Goal: Transaction & Acquisition: Purchase product/service

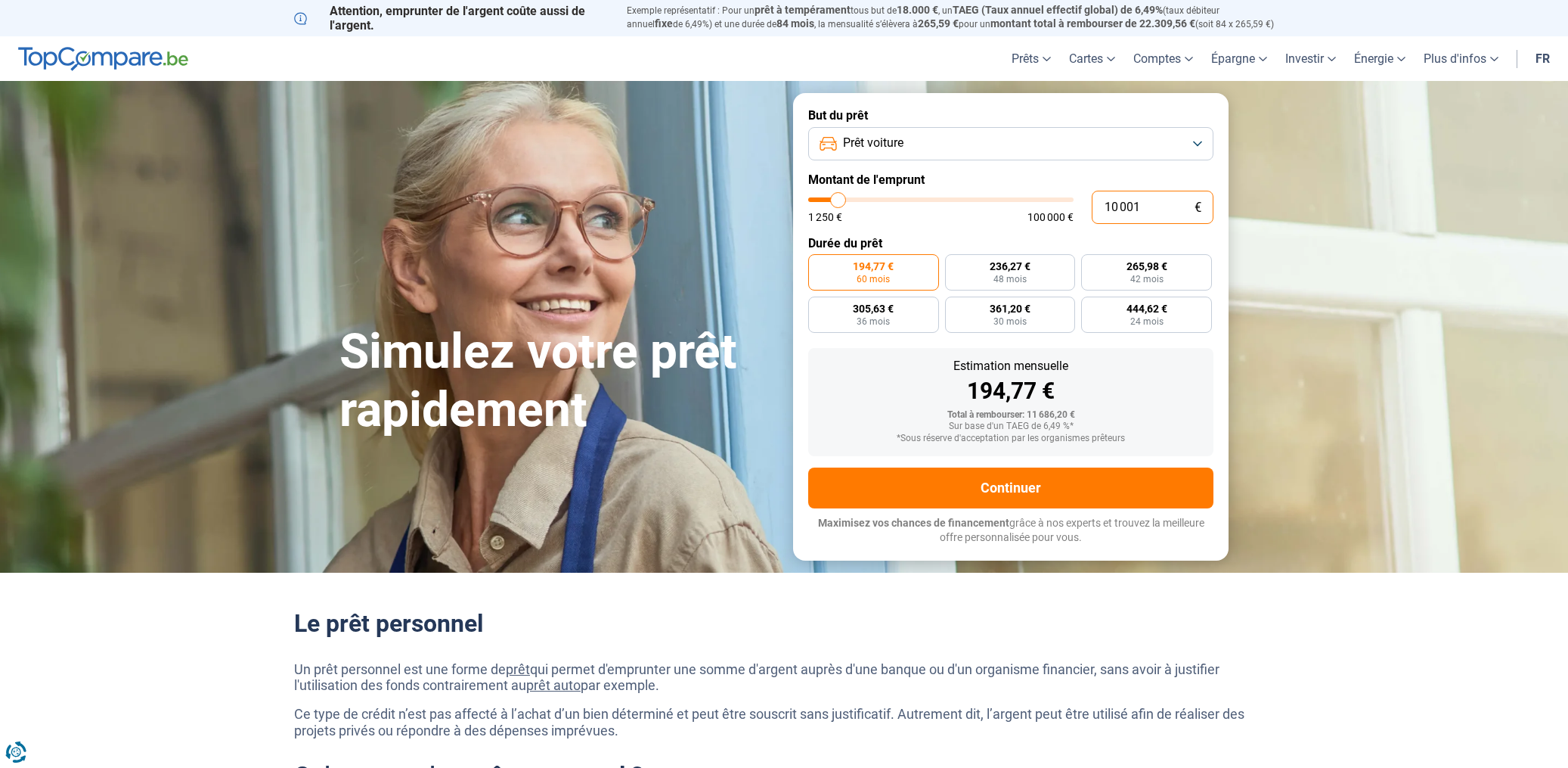
click at [1124, 211] on input "10 001" at bounding box center [1153, 207] width 122 height 33
drag, startPoint x: 1140, startPoint y: 210, endPoint x: 1101, endPoint y: 207, distance: 39.1
click at [1101, 207] on input "10 001" at bounding box center [1153, 207] width 122 height 33
type input "9"
type input "1250"
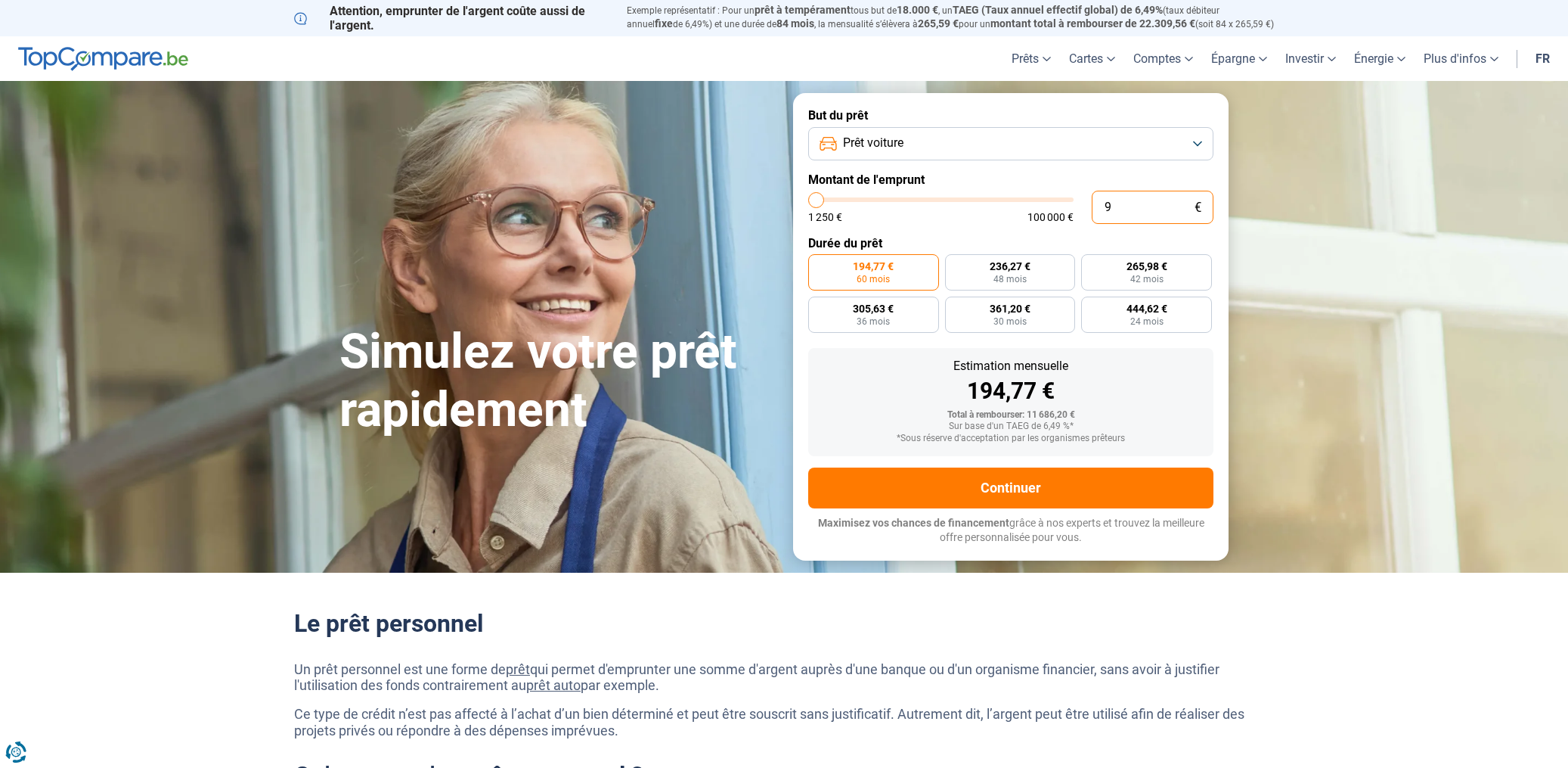
type input "95"
type input "1250"
type input "950"
type input "1250"
type input "9 500"
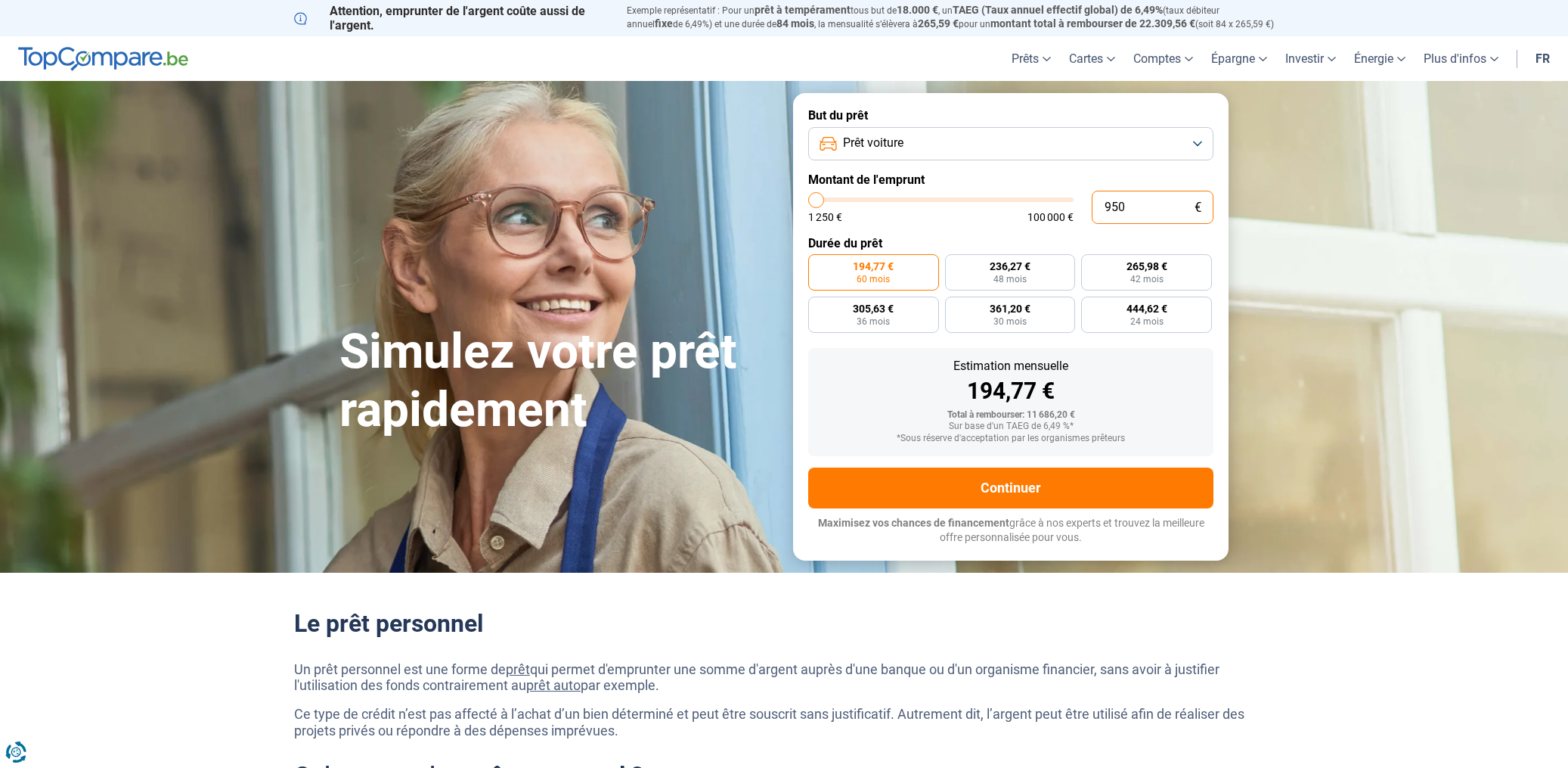
type input "9500"
radio input "true"
type input "9 500"
click at [891, 133] on button "Prêt voiture" at bounding box center [1010, 143] width 405 height 33
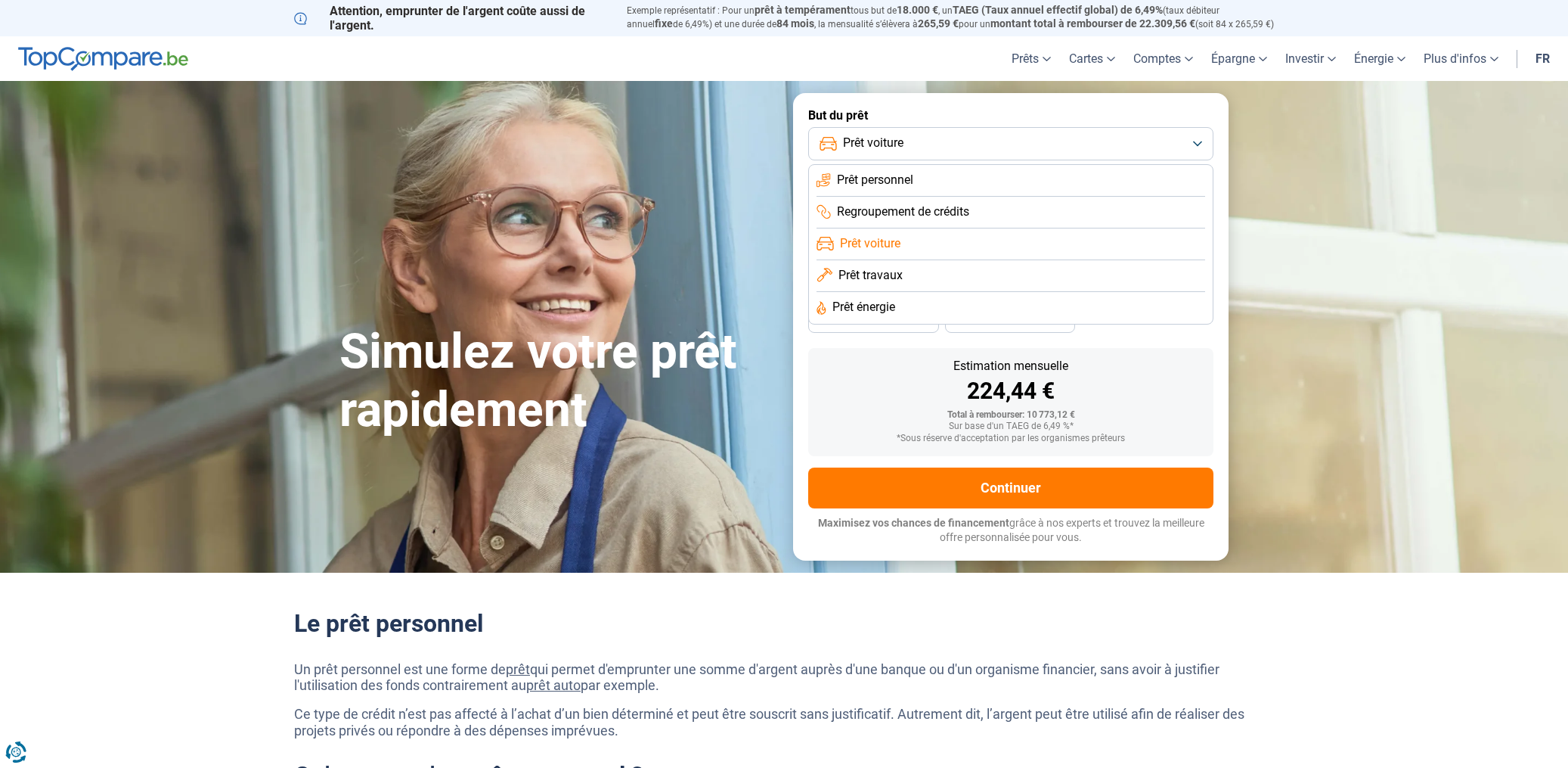
click at [891, 245] on span "Prêt voiture" at bounding box center [870, 243] width 60 height 17
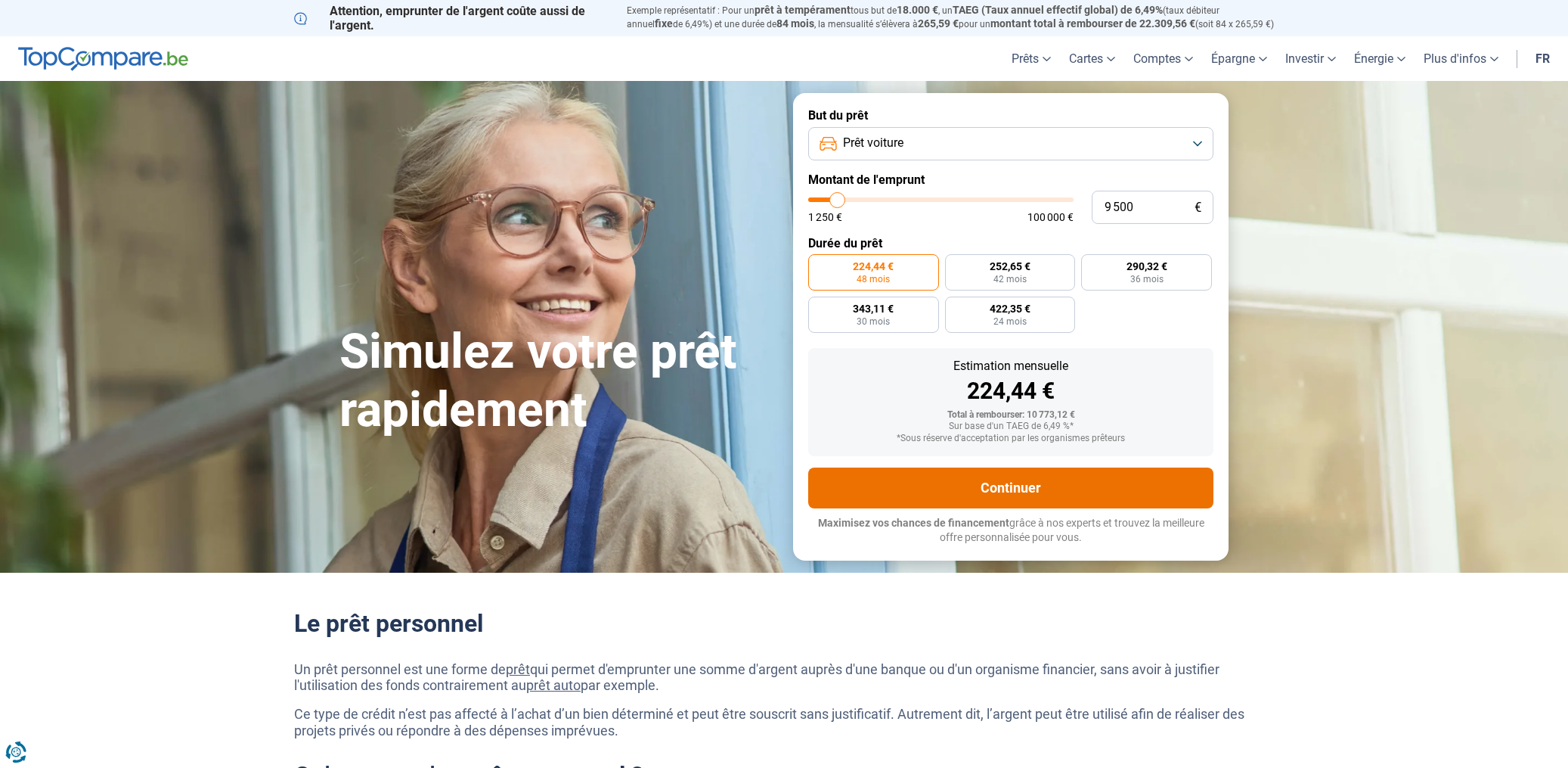
click at [1032, 490] on button "Continuer" at bounding box center [1010, 487] width 405 height 40
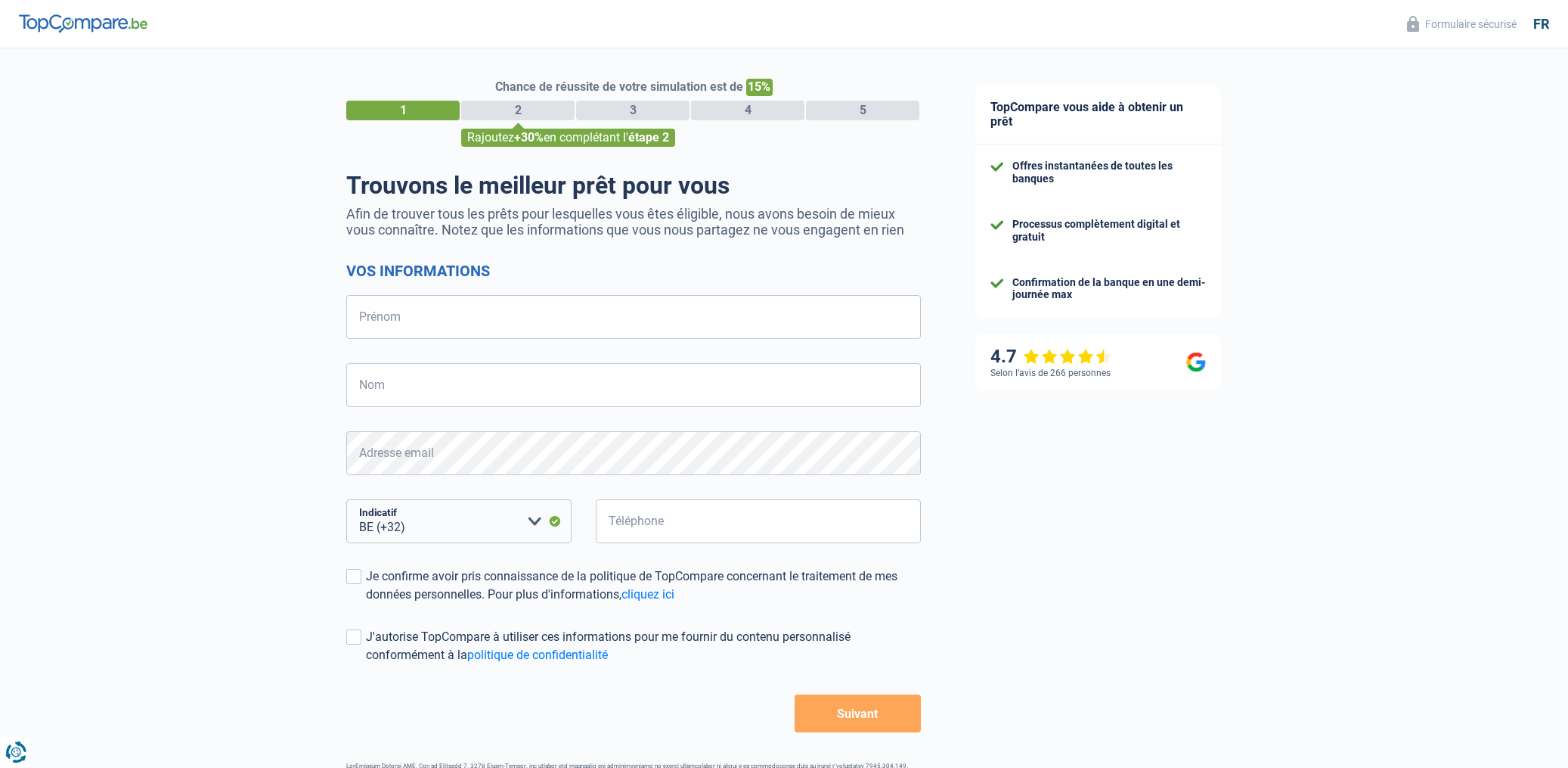
select select "32"
